Goal: Find specific page/section: Find specific page/section

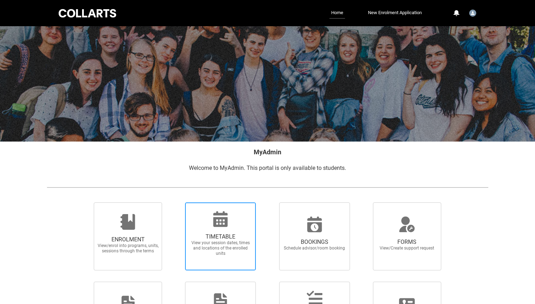
click at [214, 261] on span "TIMETABLE View your session dates, times and locations of the enrolled units" at bounding box center [221, 245] width 68 height 34
click at [176, 203] on input "TIMETABLE View your session dates, times and locations of the enrolled units" at bounding box center [176, 202] width 0 height 0
radio input "true"
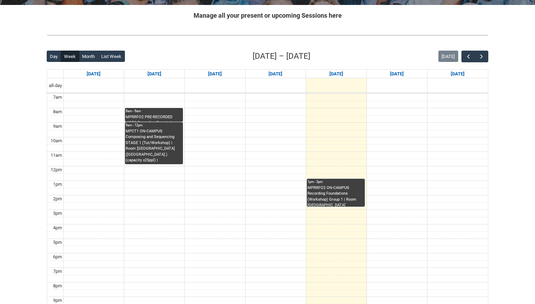
scroll to position [137, 0]
click at [470, 57] on span "button" at bounding box center [468, 56] width 7 height 7
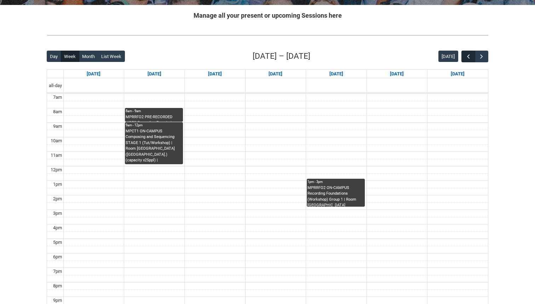
click at [470, 57] on span "button" at bounding box center [468, 56] width 7 height 7
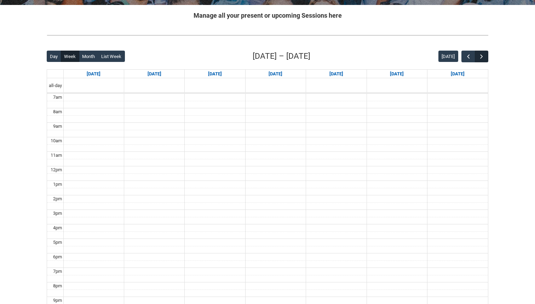
click at [486, 58] on button "button" at bounding box center [481, 57] width 13 height 12
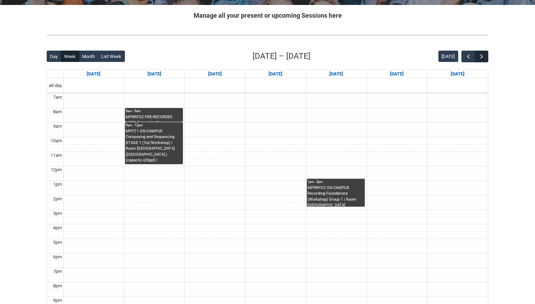
click at [486, 58] on button "button" at bounding box center [481, 57] width 13 height 12
click at [465, 55] on button "button" at bounding box center [468, 57] width 13 height 12
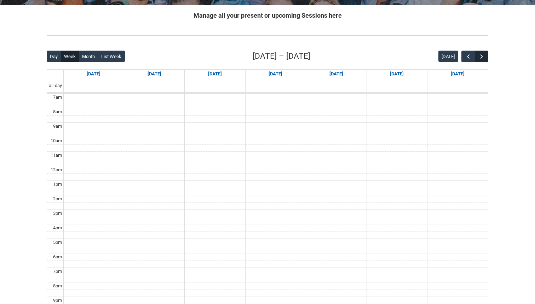
click at [482, 55] on span "button" at bounding box center [481, 56] width 7 height 7
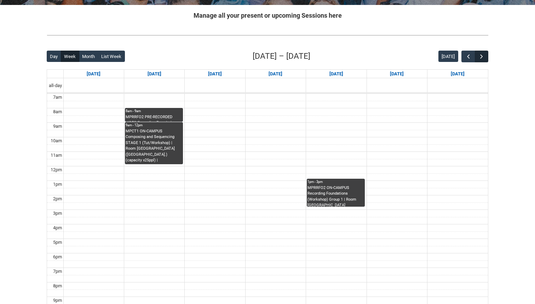
click at [482, 55] on span "button" at bounding box center [481, 56] width 7 height 7
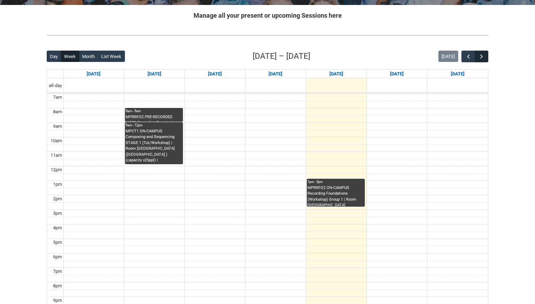
click at [482, 55] on span "button" at bounding box center [481, 56] width 7 height 7
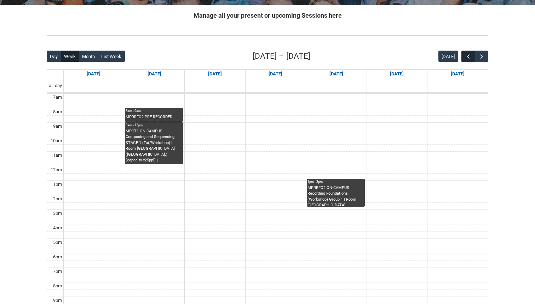
click at [468, 57] on span "button" at bounding box center [468, 56] width 7 height 7
